Goal: Task Accomplishment & Management: Complete application form

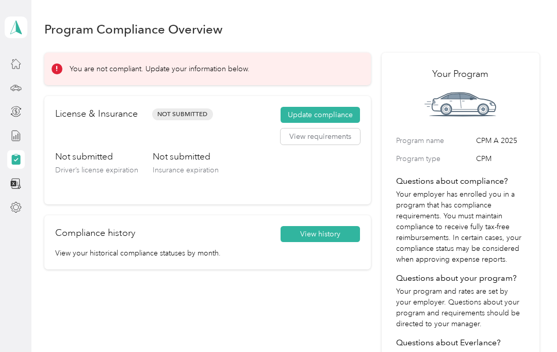
click at [186, 120] on span "Not Submitted" at bounding box center [182, 114] width 61 height 12
click at [191, 117] on span "Not Submitted" at bounding box center [182, 114] width 61 height 12
click at [318, 119] on button "Update compliance" at bounding box center [319, 115] width 79 height 16
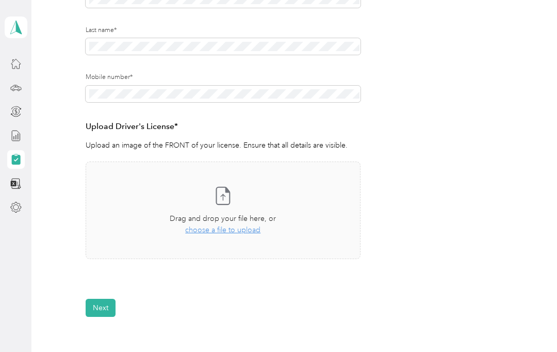
scroll to position [184, 0]
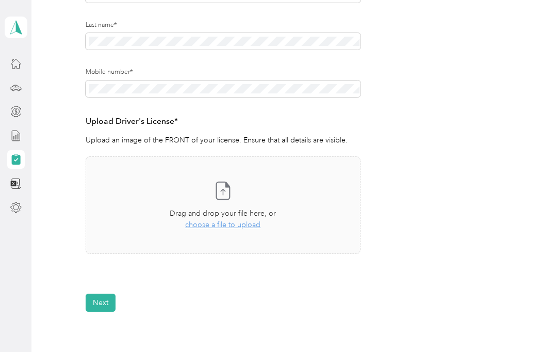
click at [242, 231] on div "Take a photo or choose a photo from your library Drag and drop your file here, …" at bounding box center [222, 205] width 257 height 80
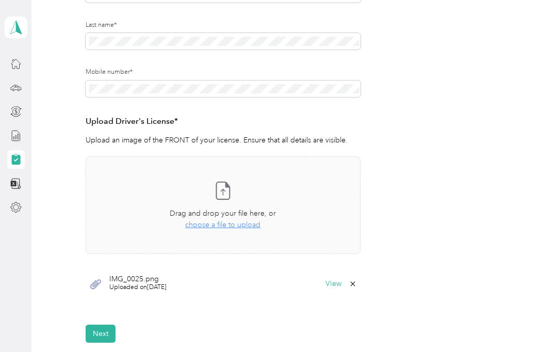
click at [335, 280] on button "View" at bounding box center [333, 283] width 16 height 7
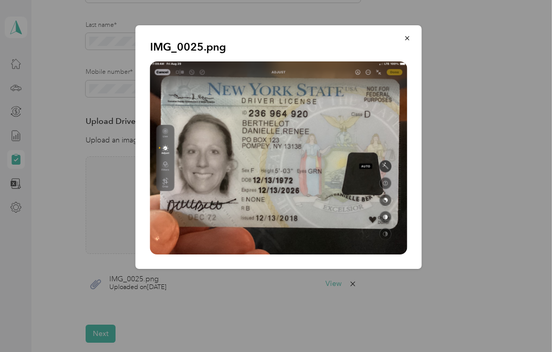
click at [407, 40] on icon "button" at bounding box center [407, 38] width 7 height 7
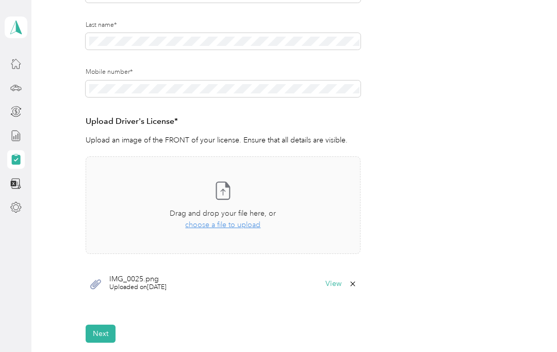
click at [99, 329] on button "Next" at bounding box center [101, 333] width 30 height 18
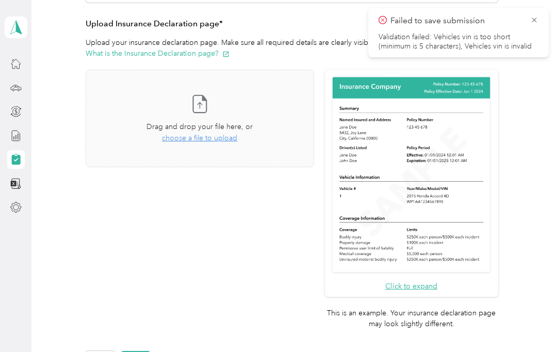
click at [221, 139] on span "choose a file to upload" at bounding box center [199, 138] width 75 height 9
click at [536, 21] on icon at bounding box center [534, 19] width 8 height 9
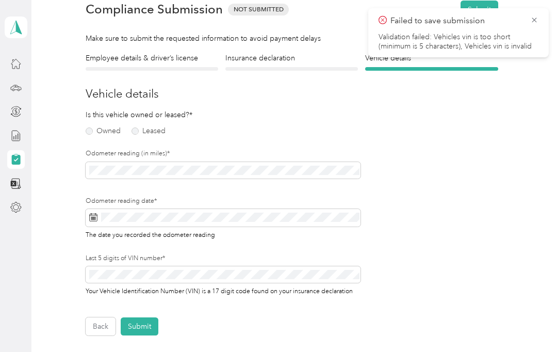
scroll to position [48, 0]
click at [97, 131] on label "Owned" at bounding box center [103, 130] width 35 height 7
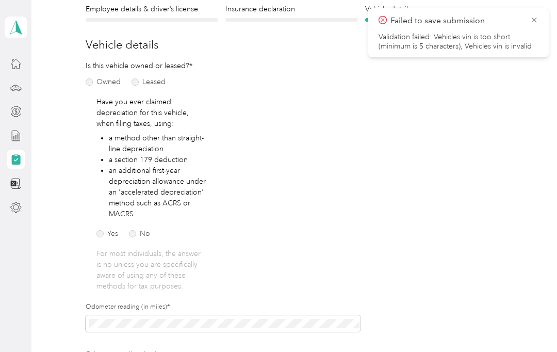
scroll to position [97, 0]
click at [138, 236] on label "No" at bounding box center [139, 233] width 21 height 7
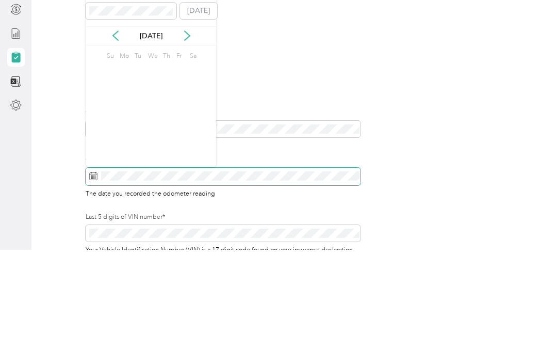
scroll to position [44, 0]
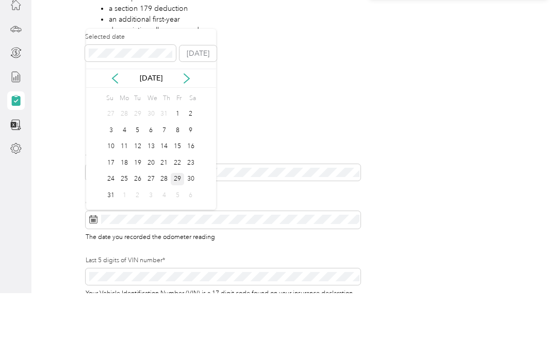
click at [181, 231] on div "29" at bounding box center [177, 237] width 13 height 13
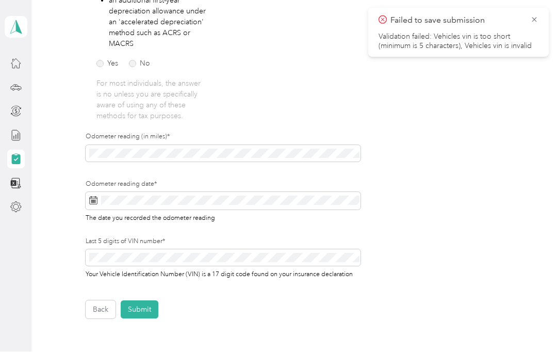
scroll to position [267, 0]
click at [134, 300] on button "Submit" at bounding box center [140, 309] width 38 height 18
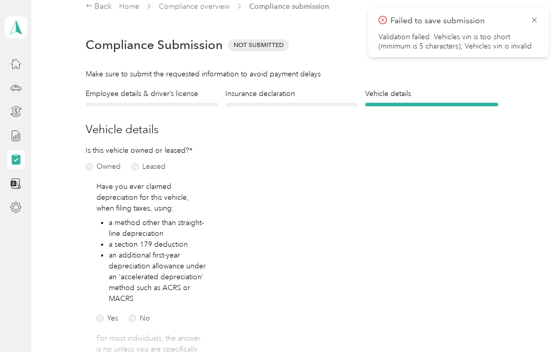
scroll to position [1, 0]
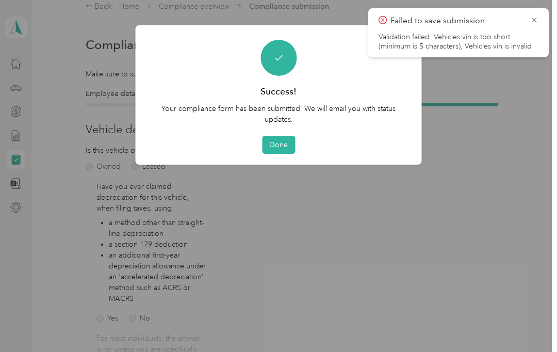
click at [538, 20] on icon at bounding box center [534, 19] width 8 height 9
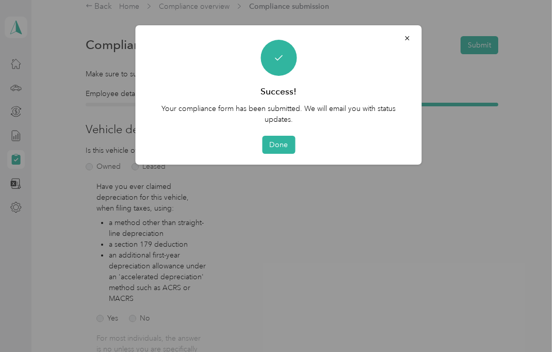
click at [278, 145] on button "Done" at bounding box center [278, 145] width 33 height 18
